Goal: Transaction & Acquisition: Purchase product/service

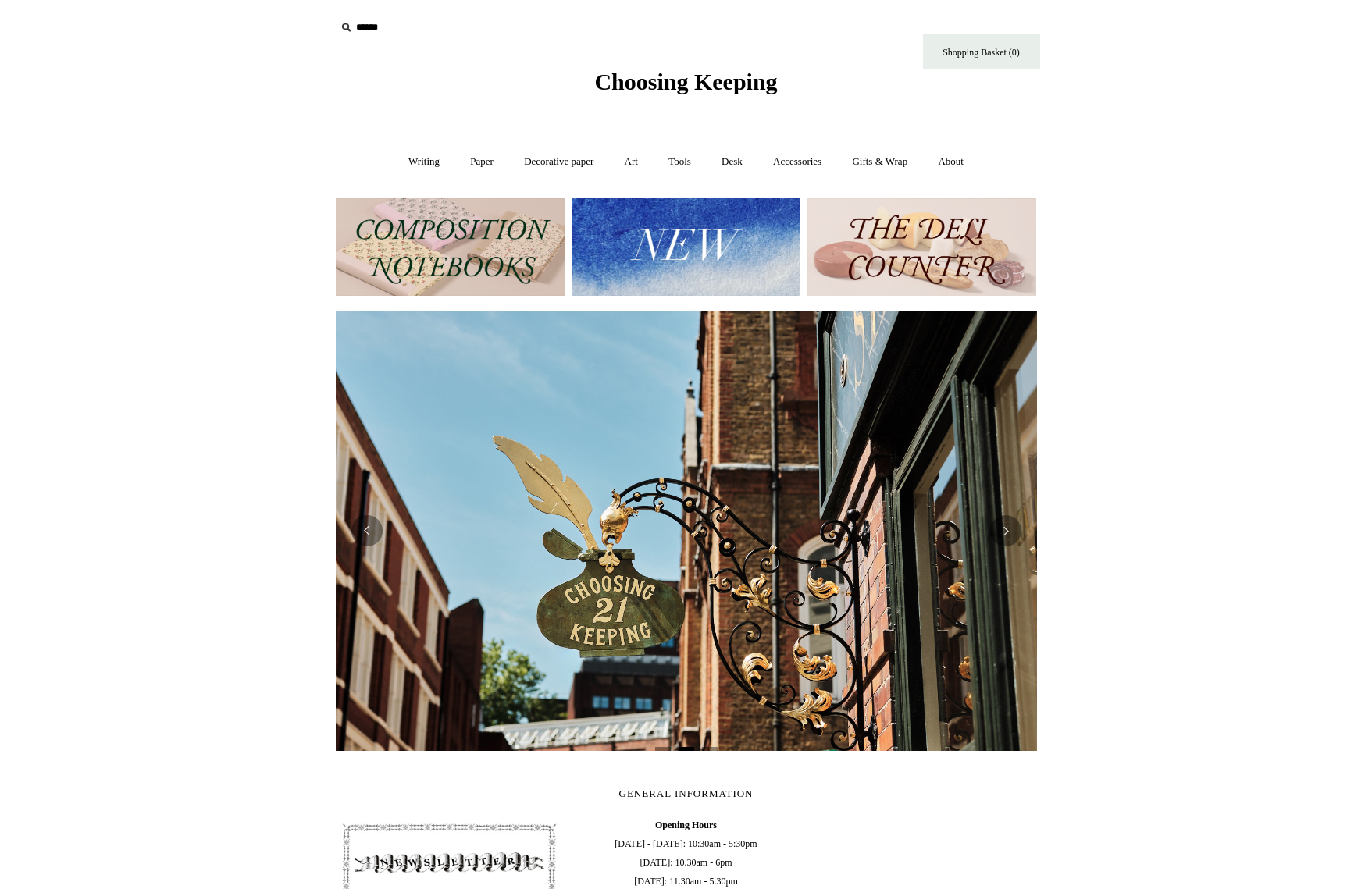
click at [342, 25] on icon at bounding box center [346, 27] width 17 height 17
click at [350, 29] on icon at bounding box center [346, 27] width 17 height 17
click at [367, 26] on input "text" at bounding box center [431, 28] width 192 height 29
paste input "**********"
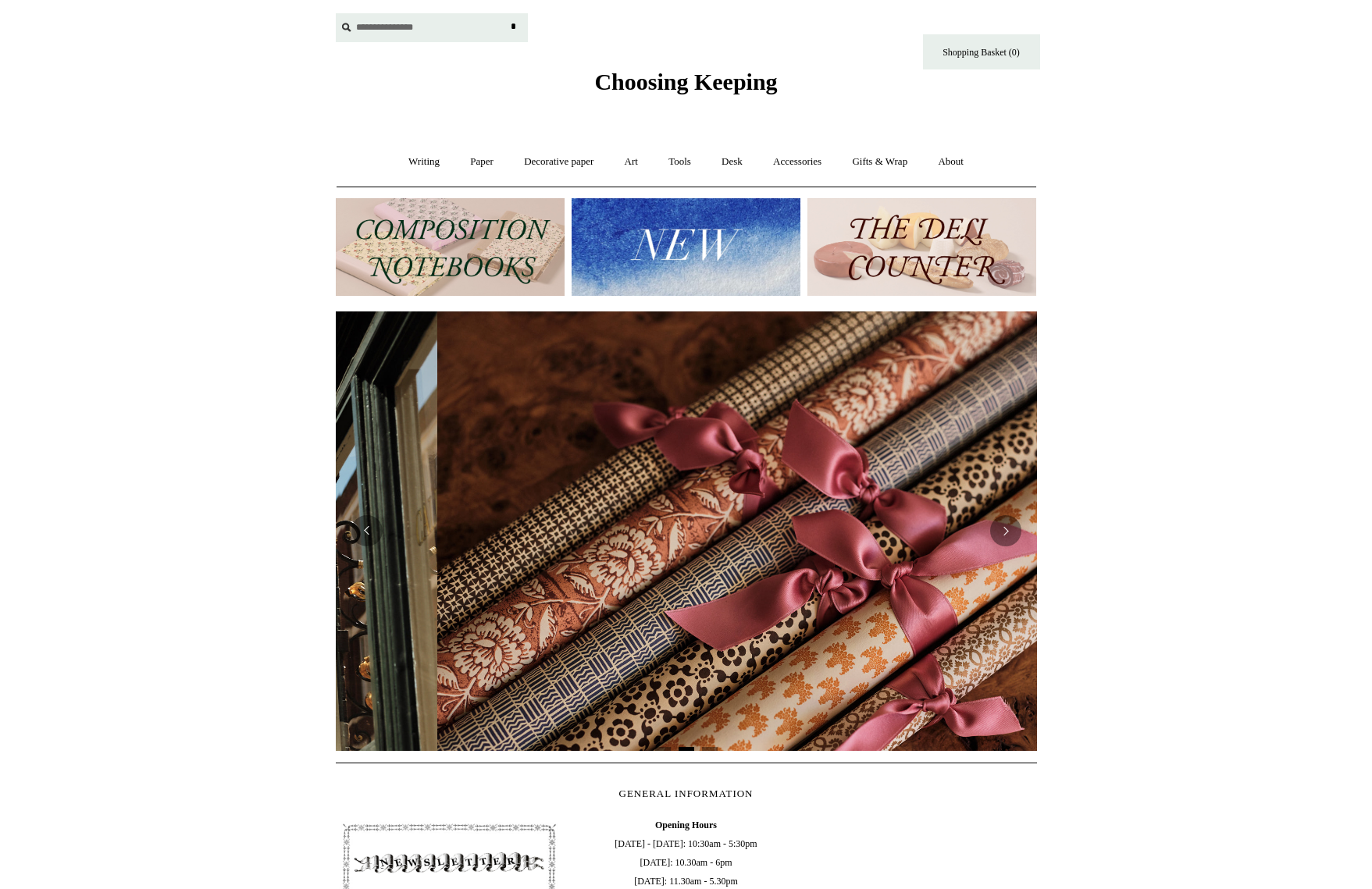
type input "**********"
click at [506, 13] on input "*" at bounding box center [513, 27] width 16 height 27
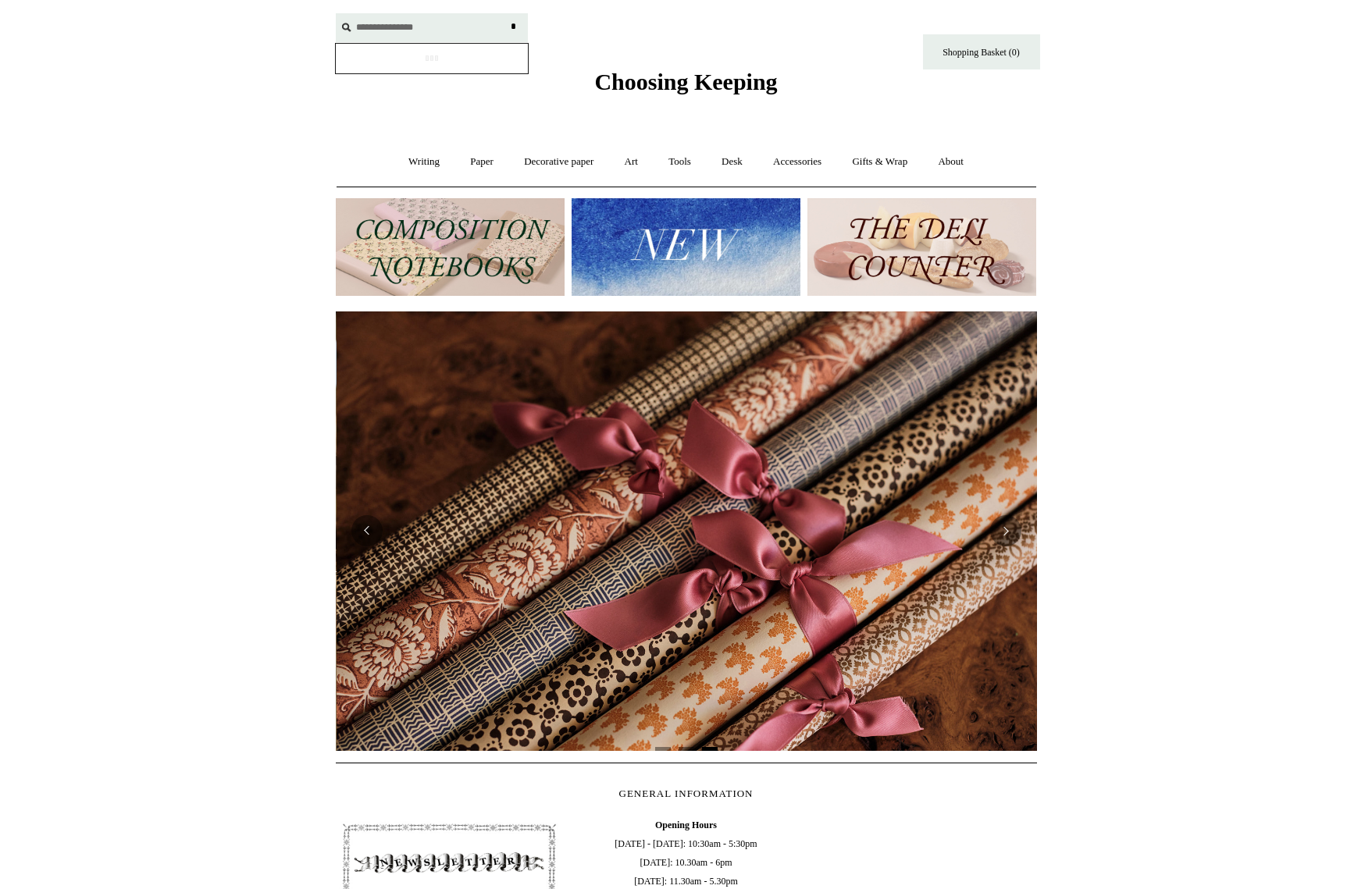
scroll to position [0, 1402]
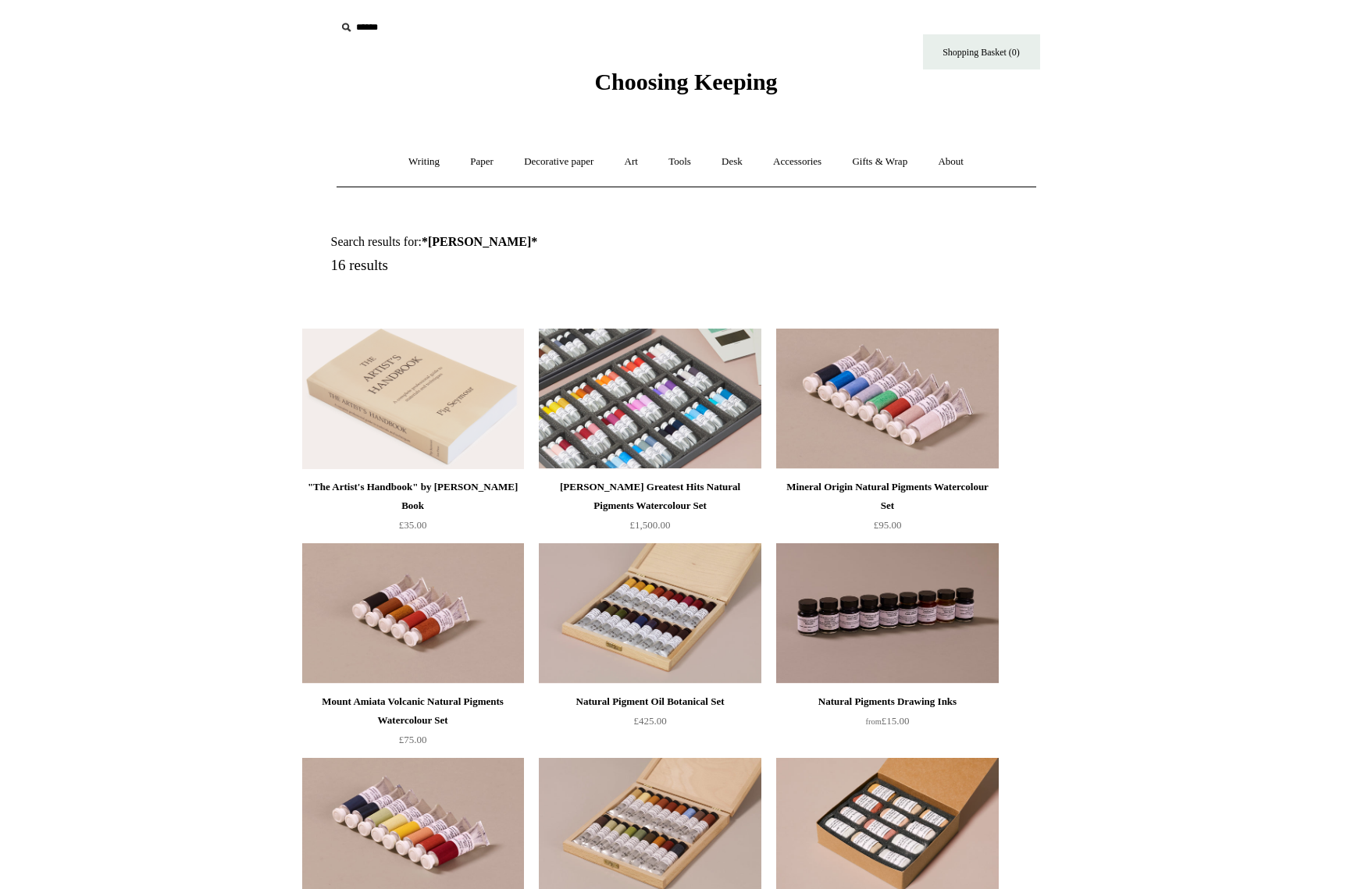
click at [661, 394] on img at bounding box center [649, 399] width 222 height 141
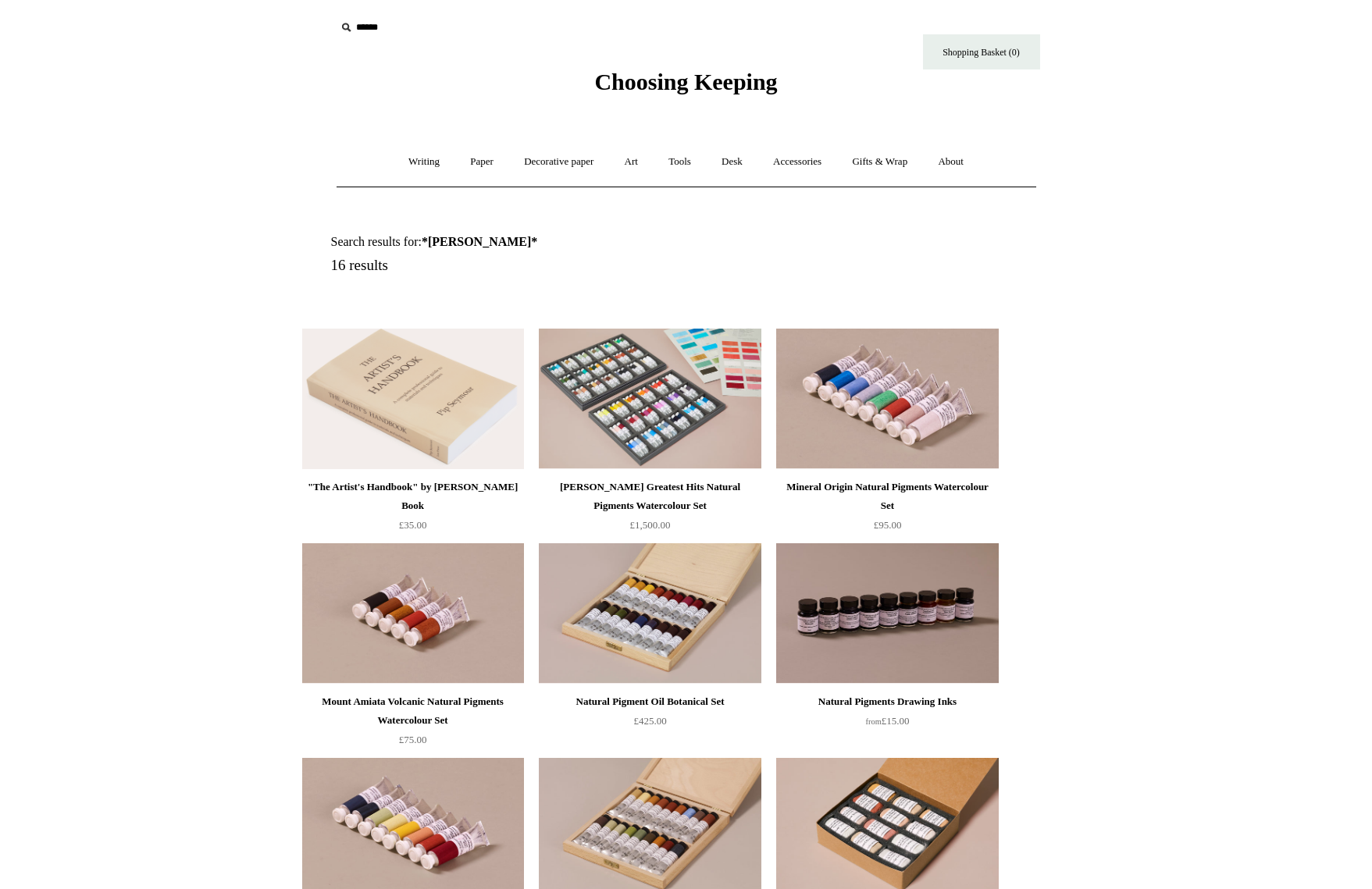
click at [665, 84] on span "Choosing Keeping" at bounding box center [685, 82] width 183 height 26
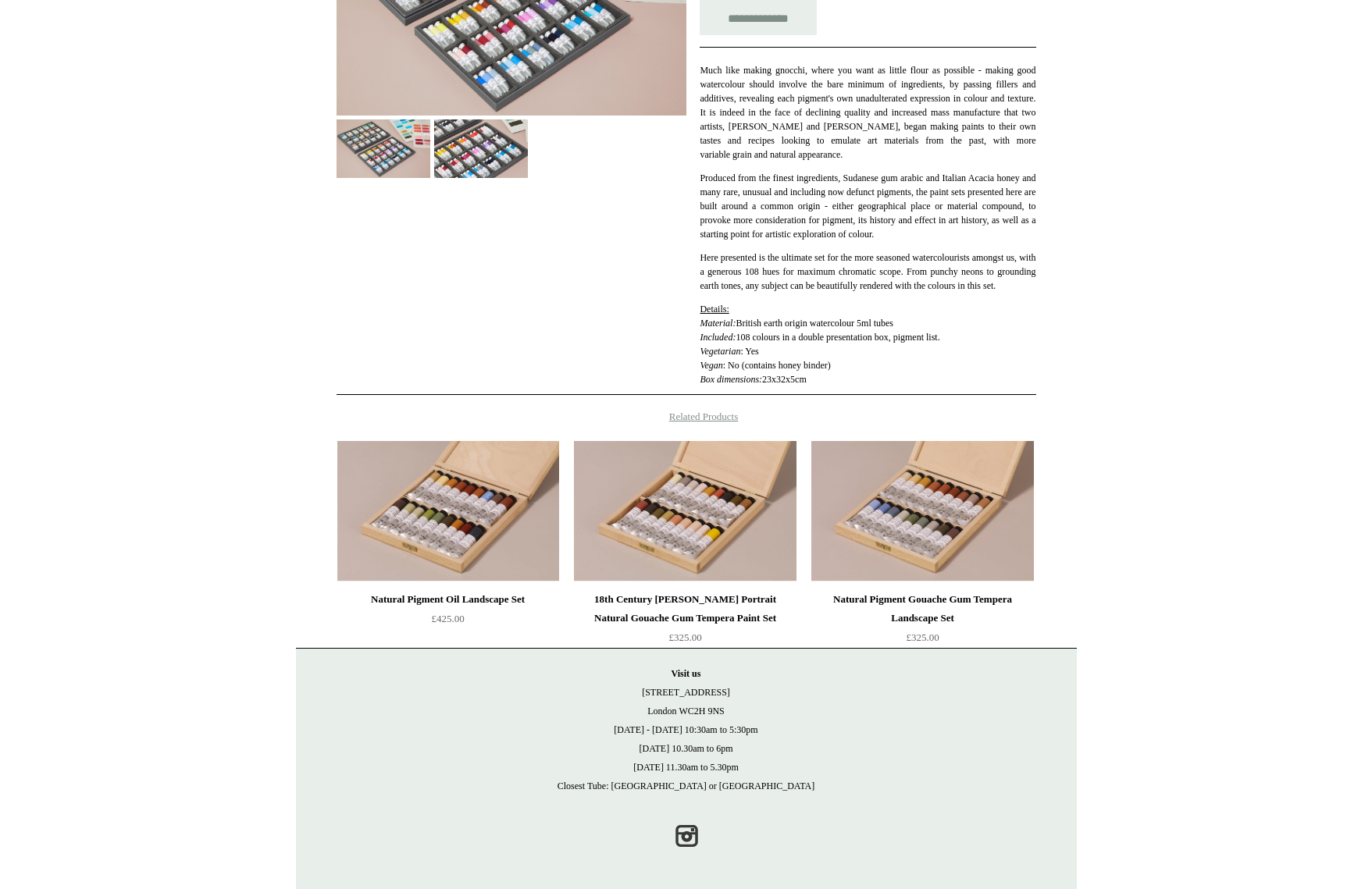
scroll to position [345, 0]
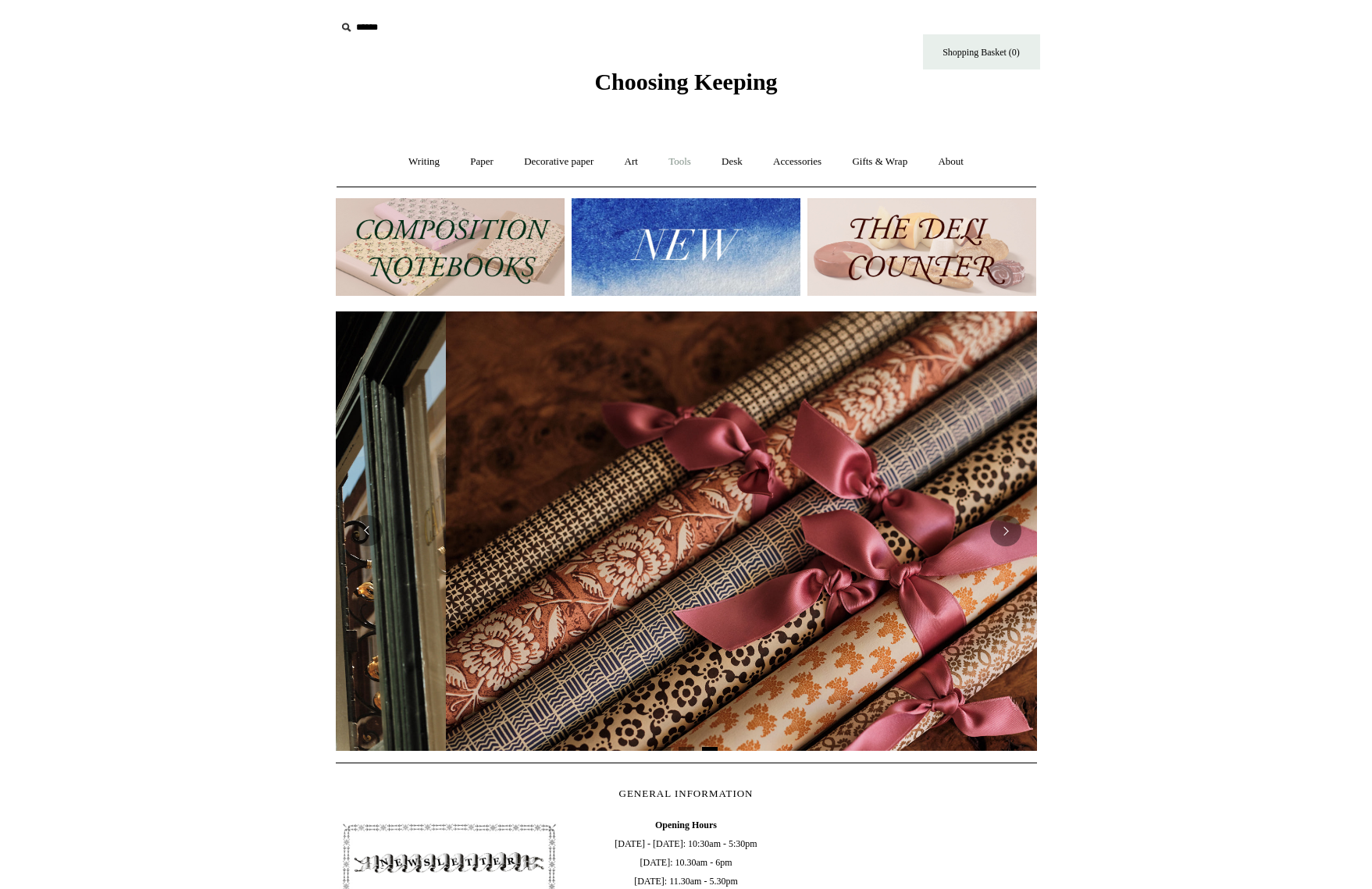
scroll to position [0, 1402]
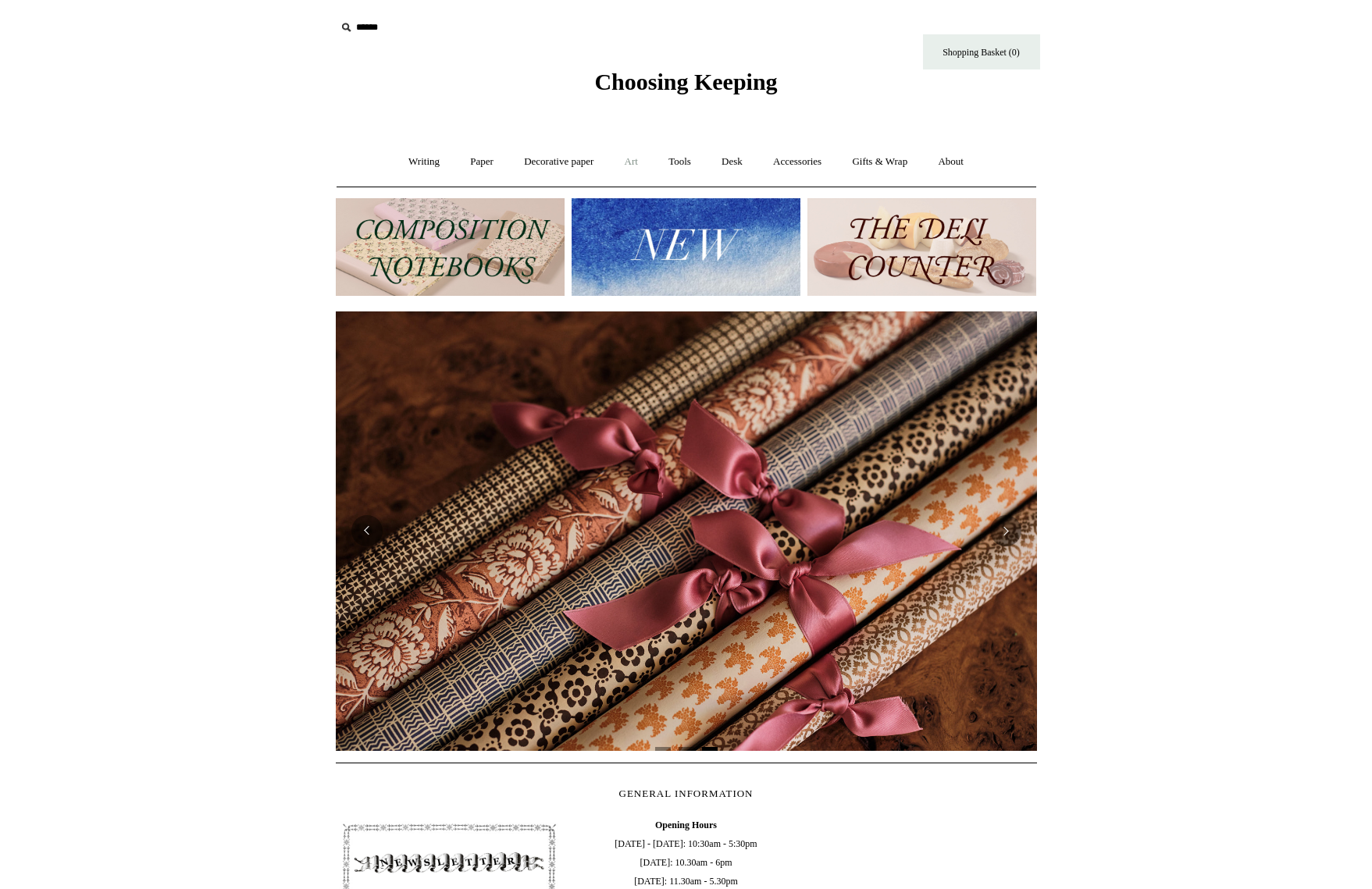
click at [641, 160] on link "Art +" at bounding box center [631, 162] width 41 height 41
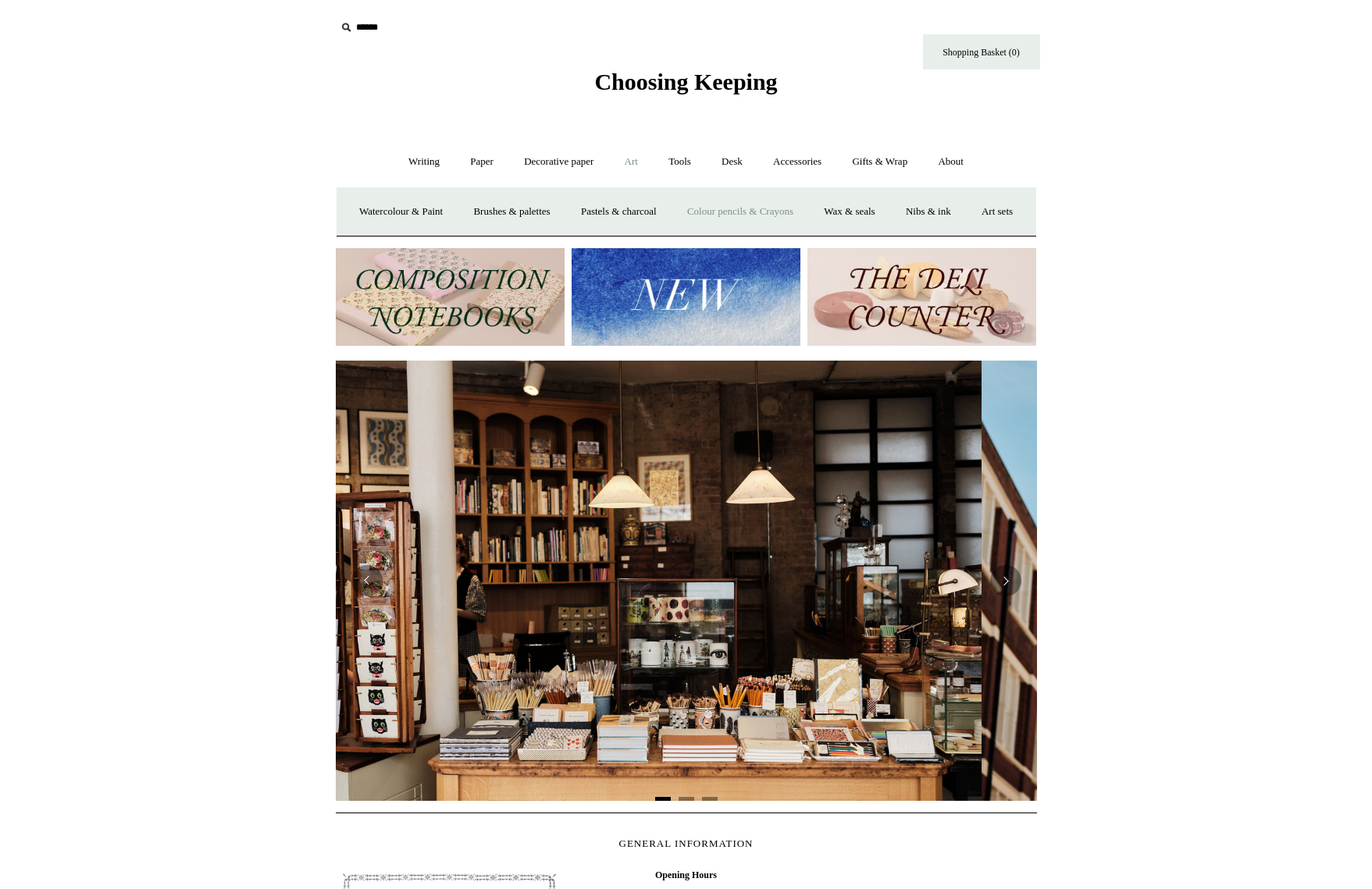
scroll to position [0, 0]
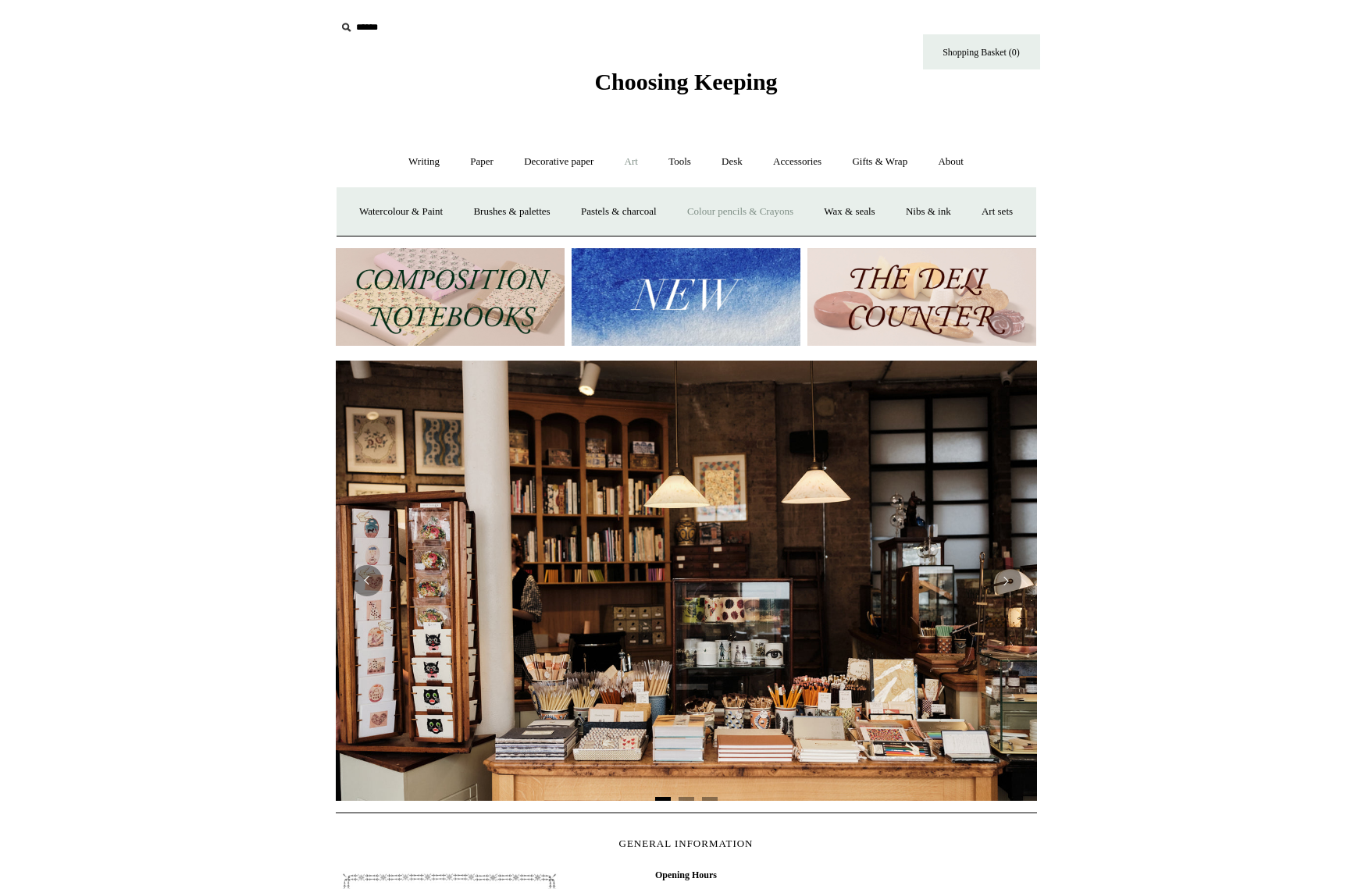
click at [773, 211] on link "Colour pencils & Crayons" at bounding box center [740, 212] width 134 height 41
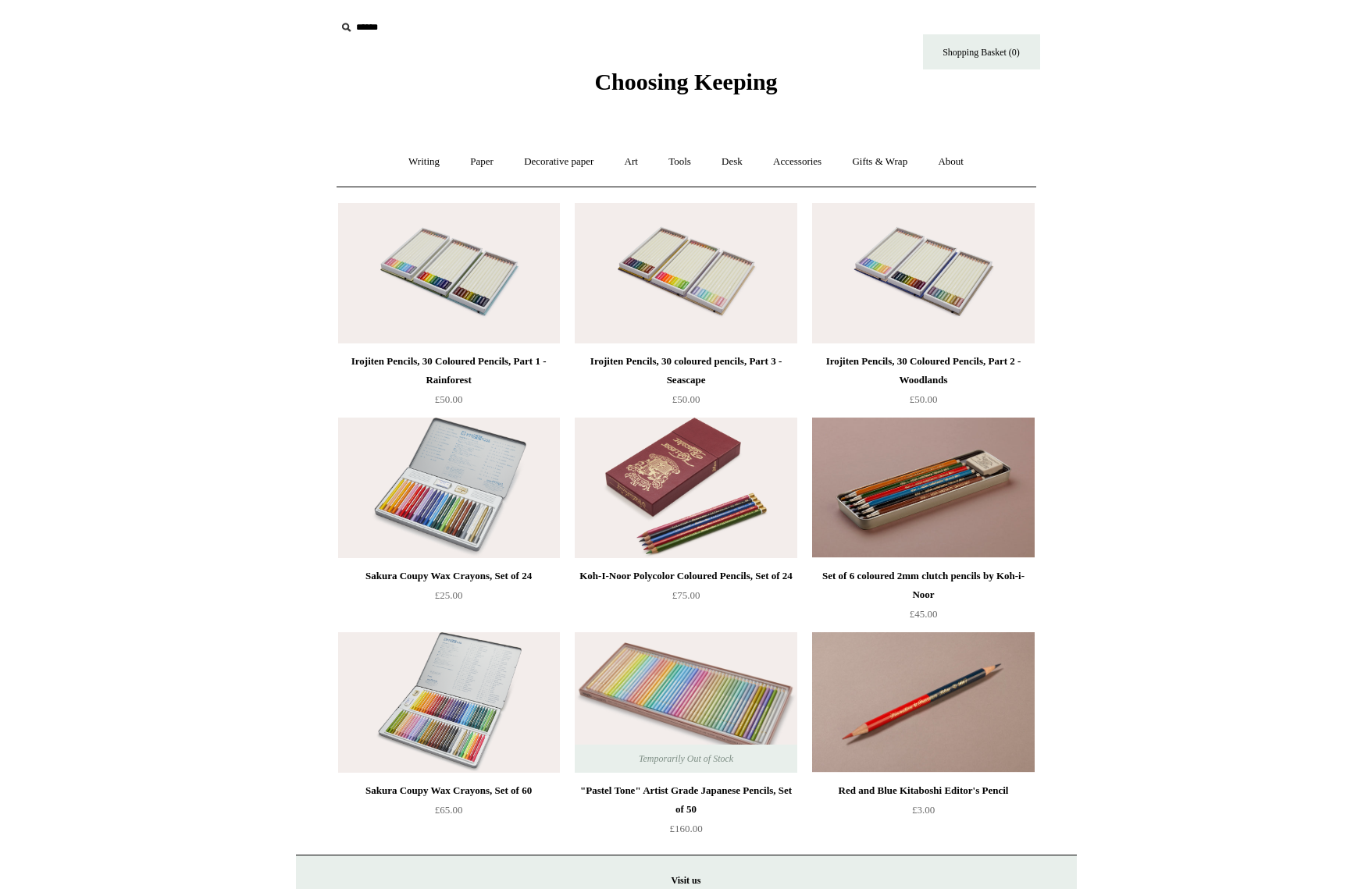
click at [728, 85] on span "Choosing Keeping" at bounding box center [685, 82] width 183 height 26
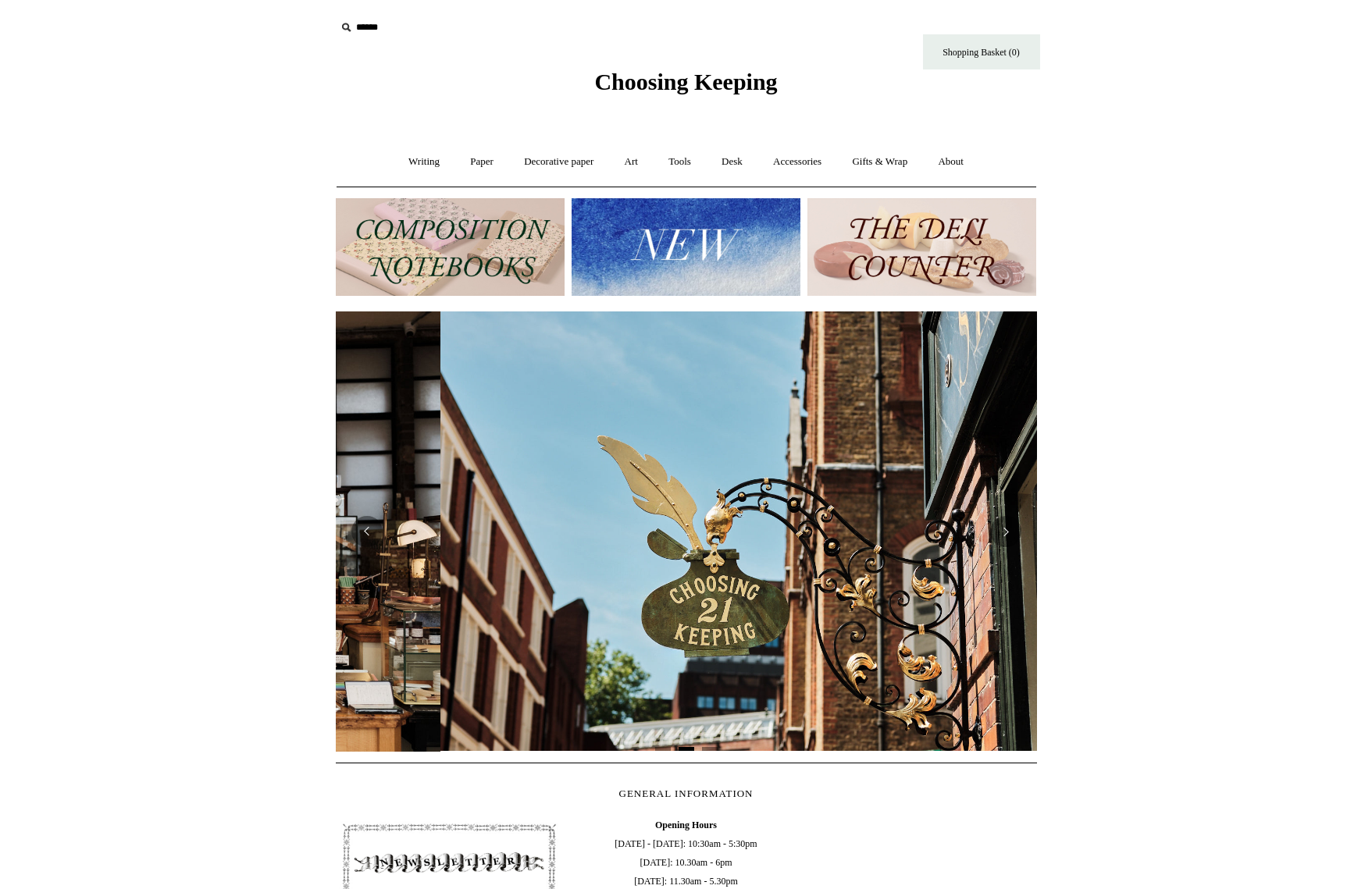
scroll to position [0, 701]
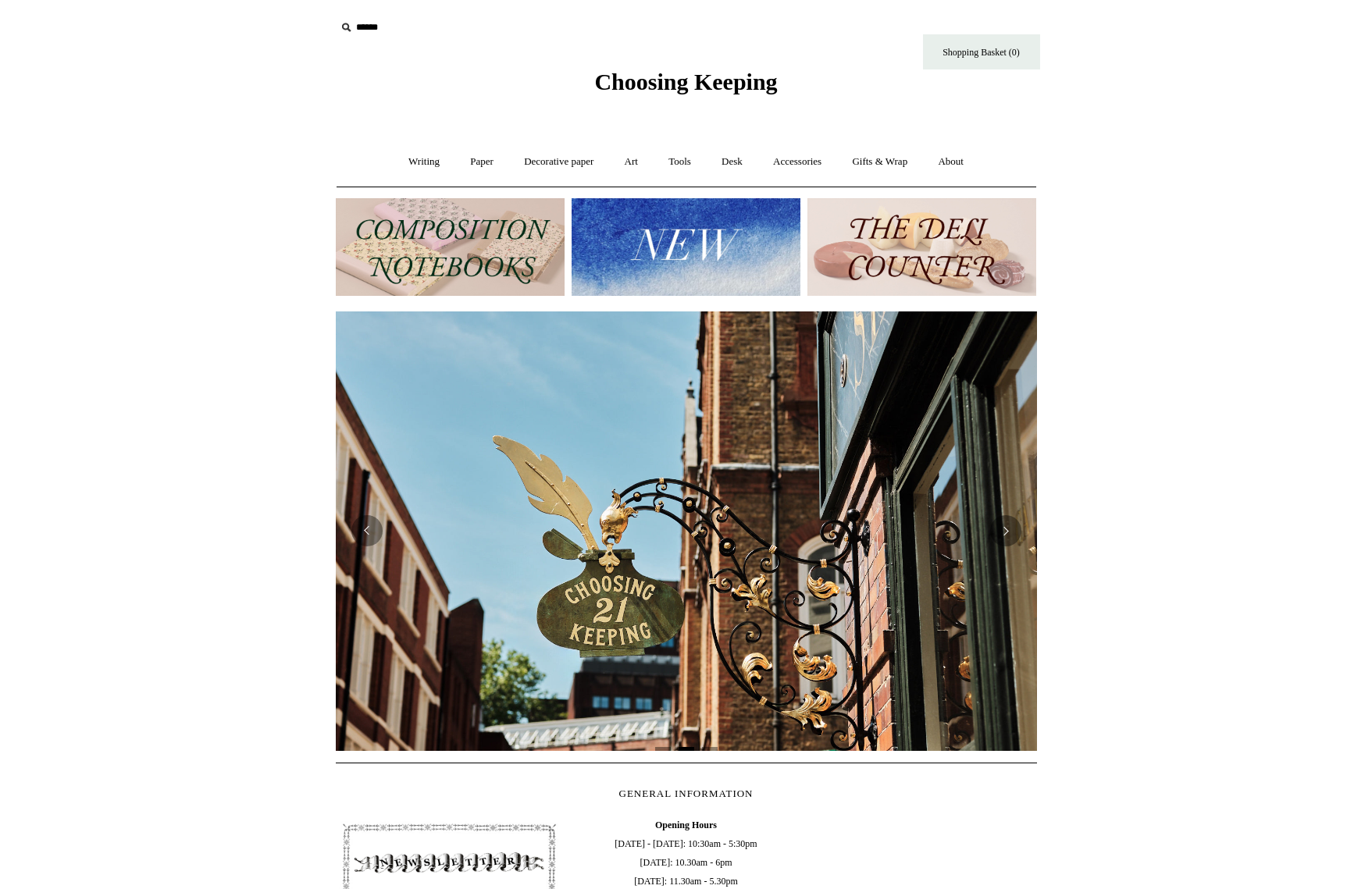
click at [678, 237] on img at bounding box center [686, 247] width 229 height 98
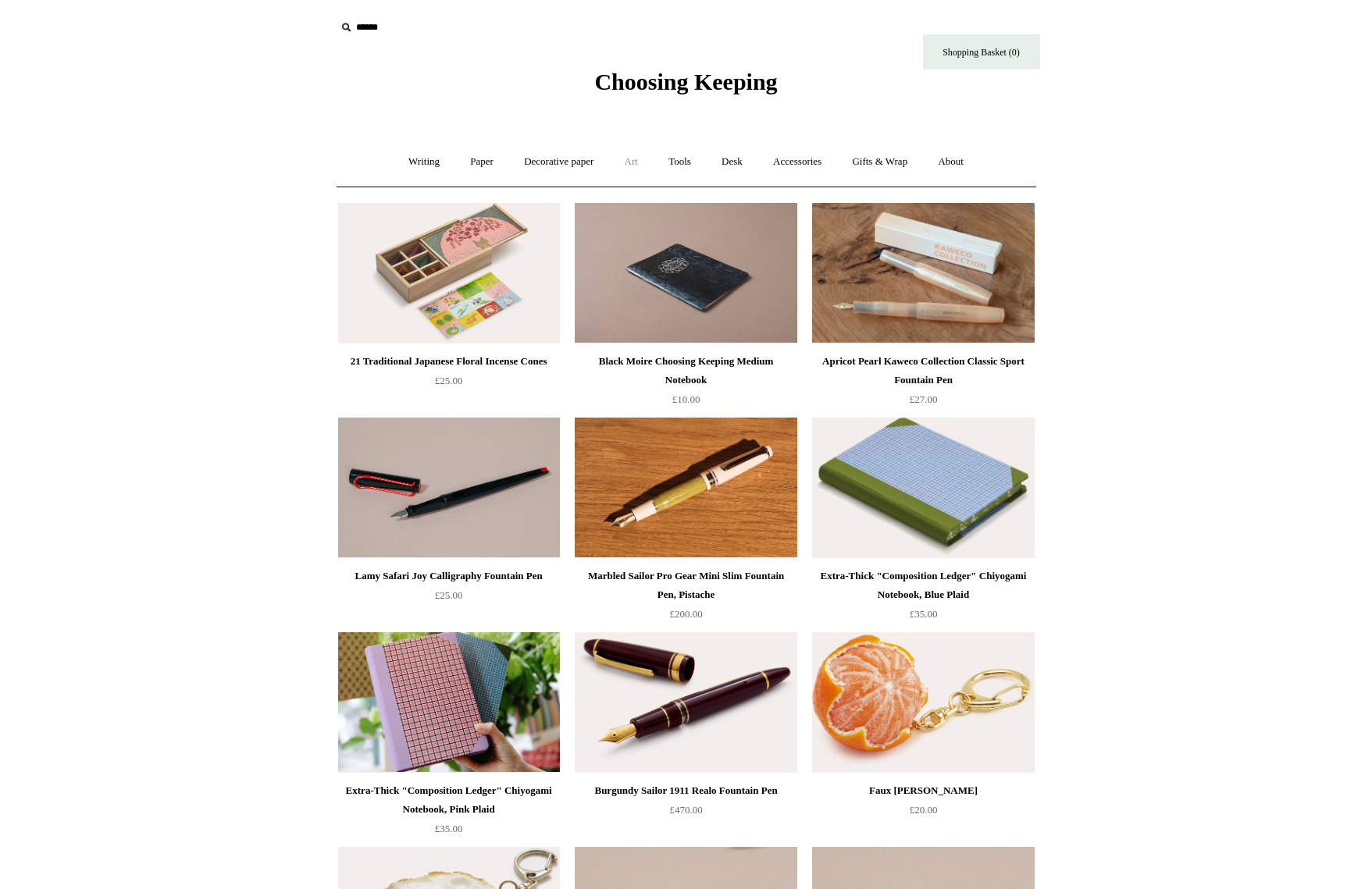
click at [628, 162] on link "Art +" at bounding box center [631, 162] width 41 height 41
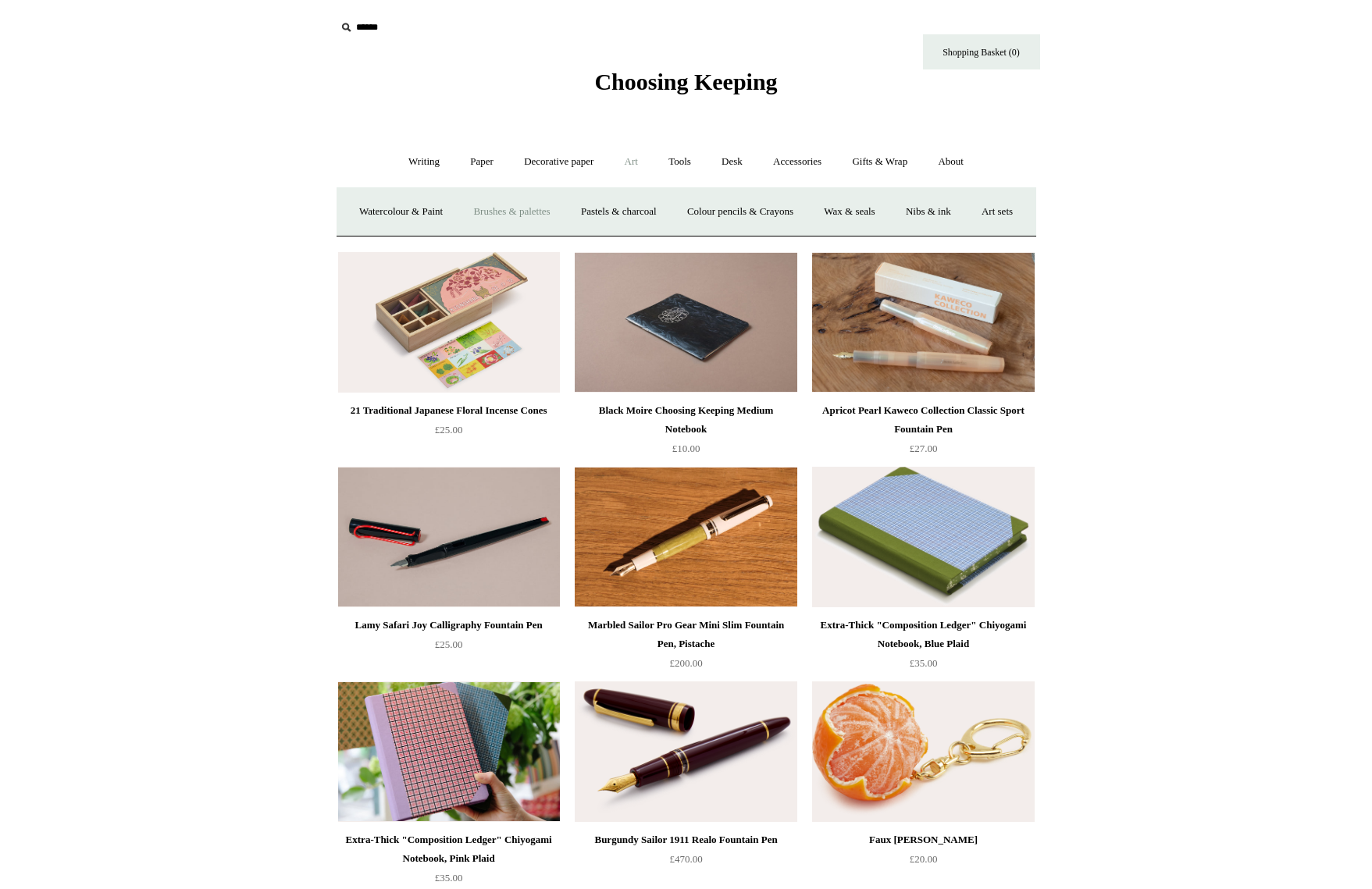
click at [548, 208] on link "Brushes & palettes" at bounding box center [512, 212] width 105 height 41
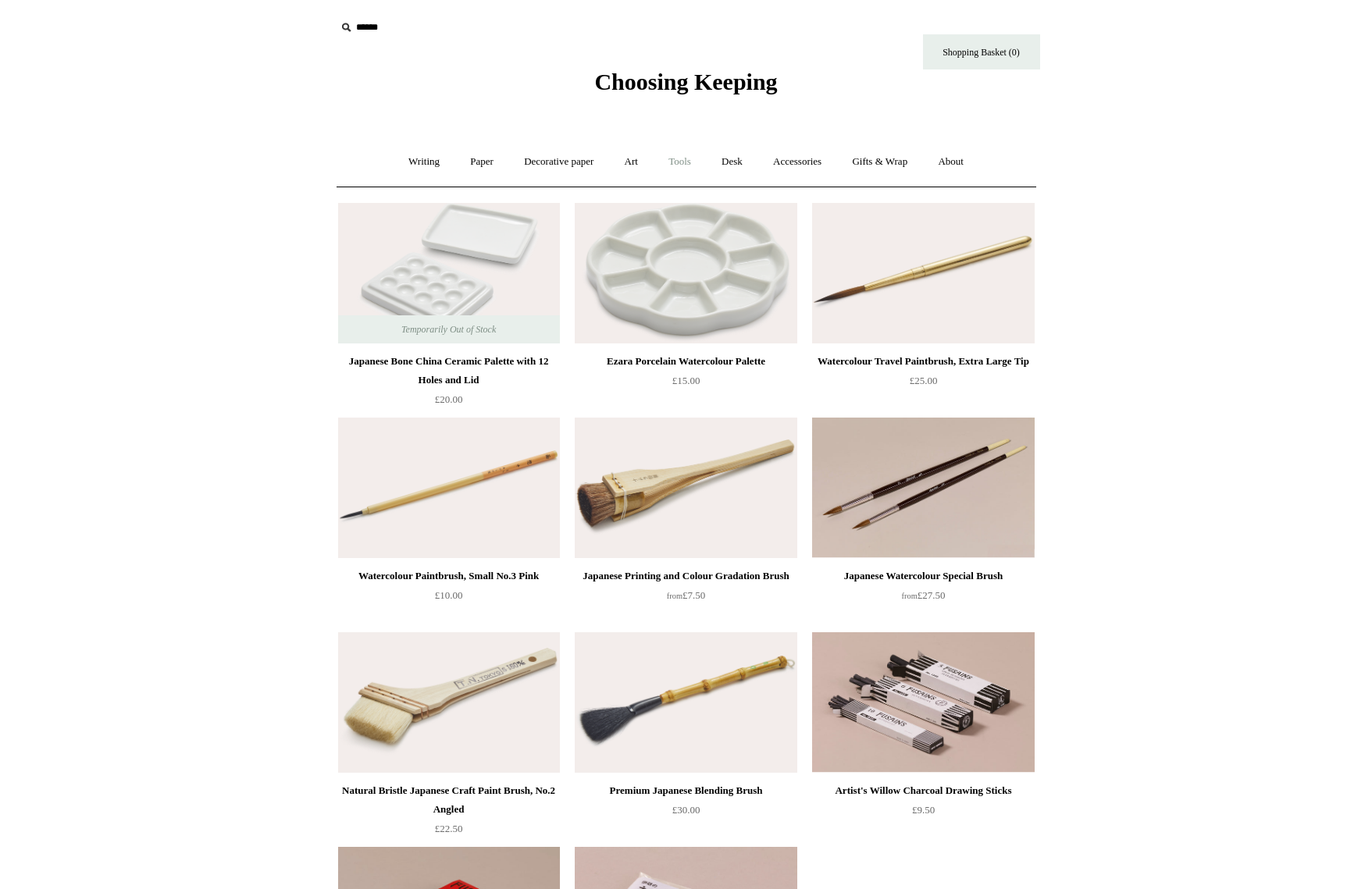
click at [682, 164] on link "Tools +" at bounding box center [680, 162] width 51 height 41
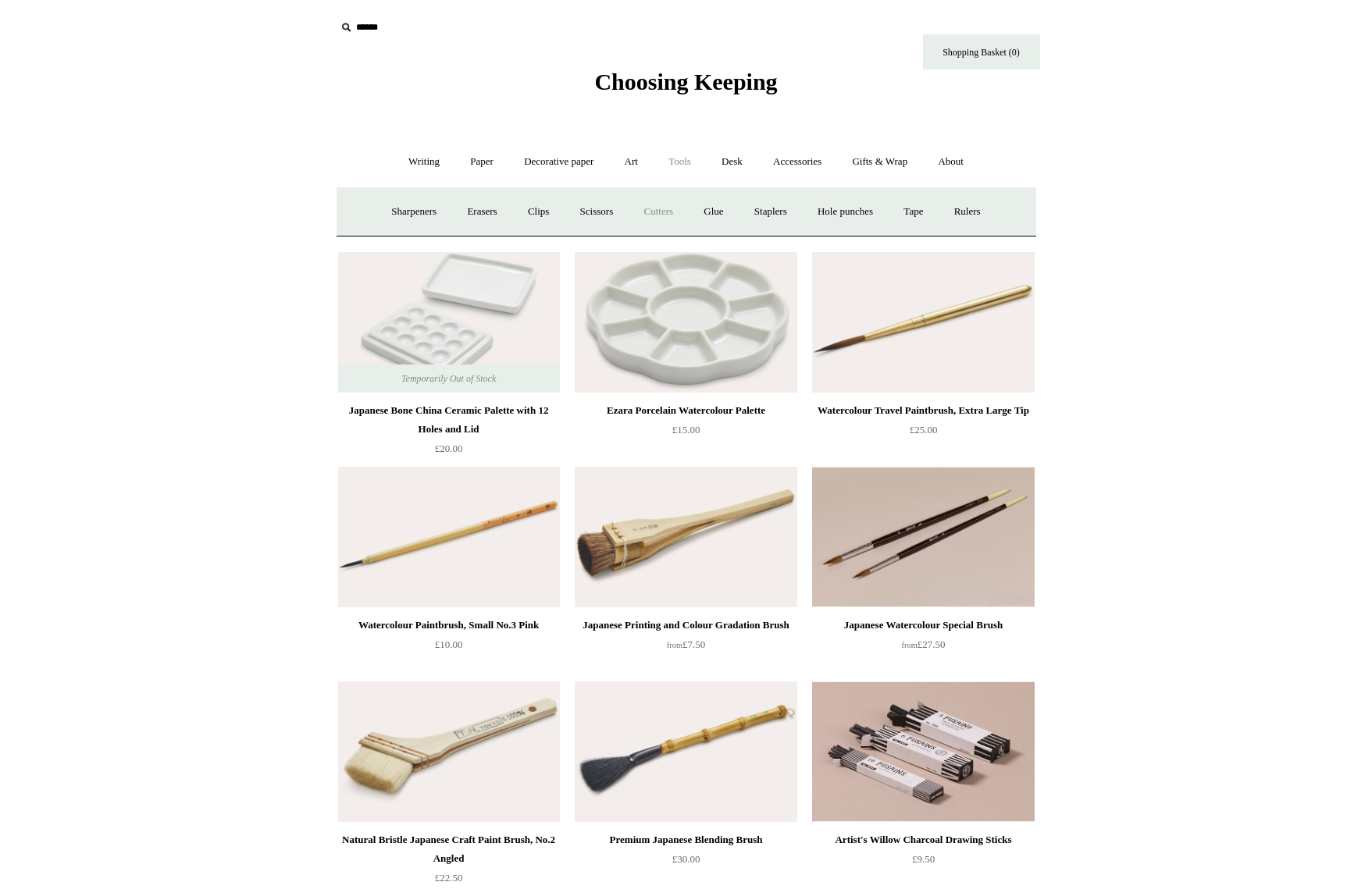
click at [650, 208] on link "Cutters" at bounding box center [658, 212] width 58 height 41
